Goal: Use online tool/utility

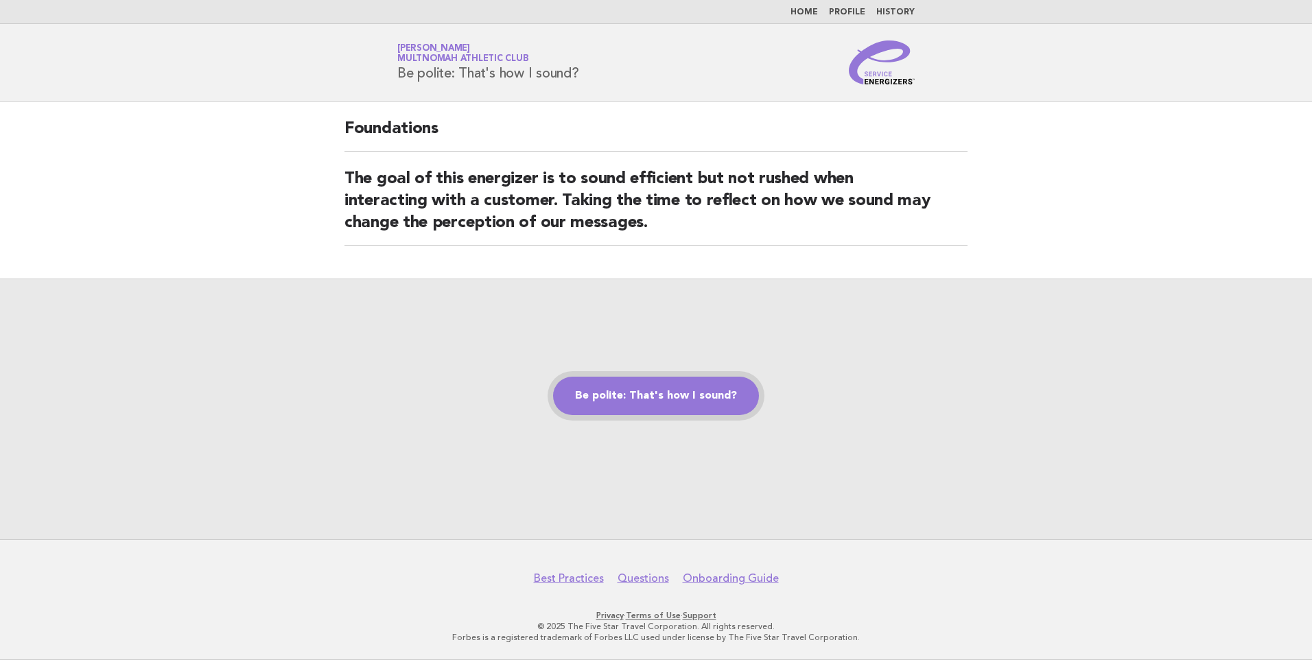
click at [655, 390] on link "Be polite: That's how I sound?" at bounding box center [656, 396] width 206 height 38
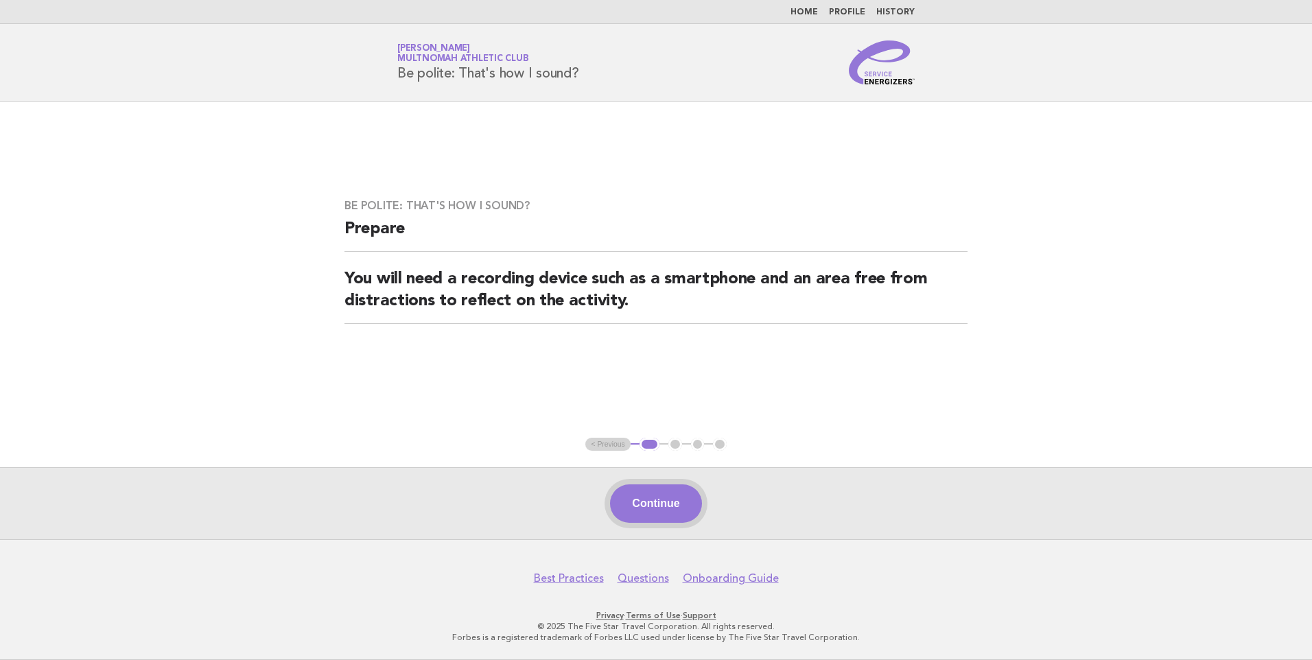
click at [657, 504] on button "Continue" at bounding box center [655, 503] width 91 height 38
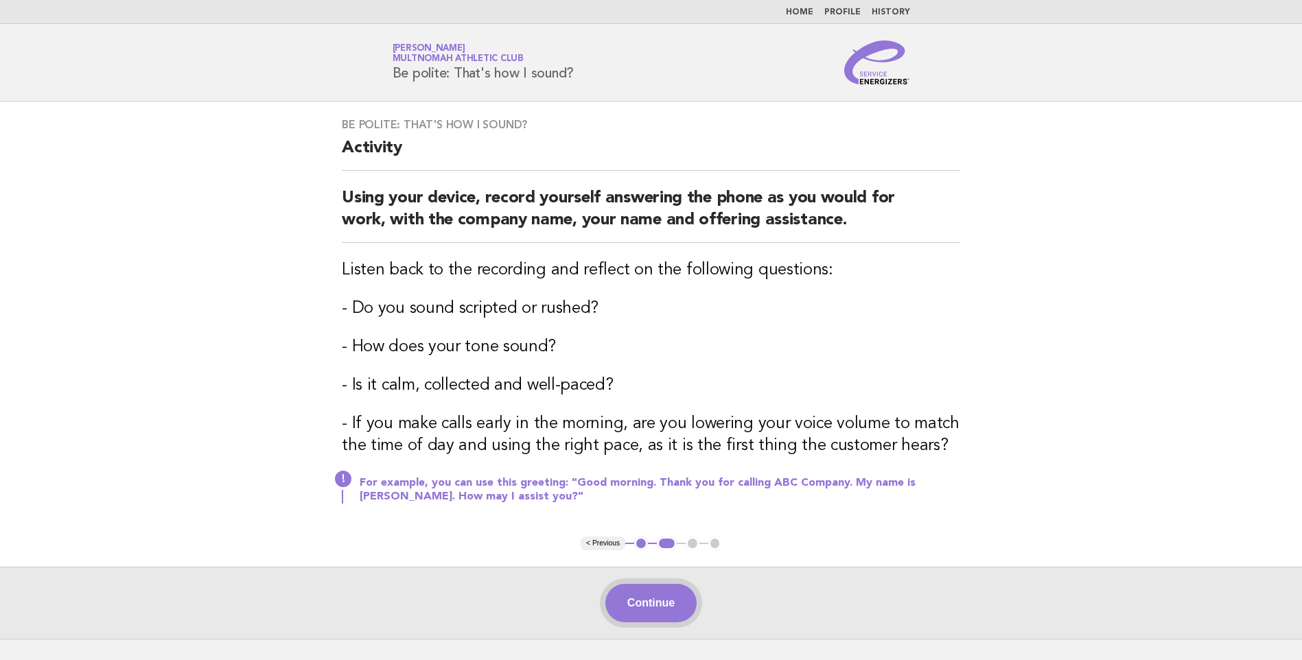
click at [664, 605] on button "Continue" at bounding box center [650, 603] width 91 height 38
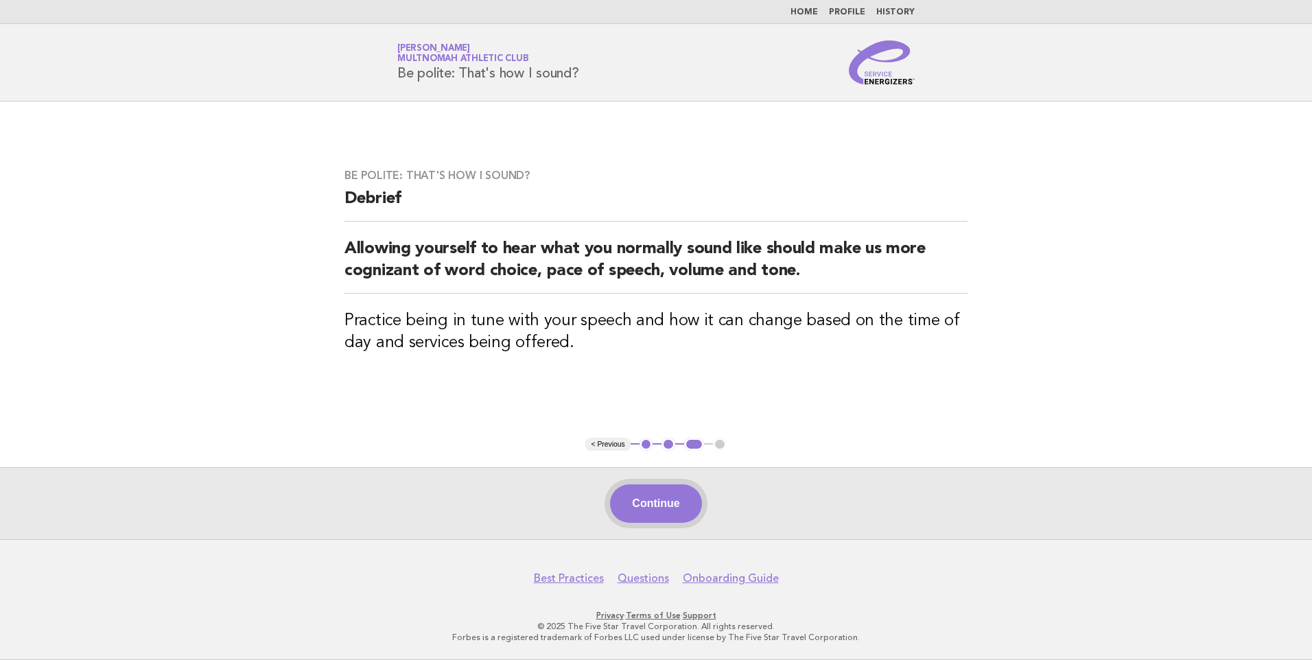
click at [661, 506] on button "Continue" at bounding box center [655, 503] width 91 height 38
